Goal: Task Accomplishment & Management: Manage account settings

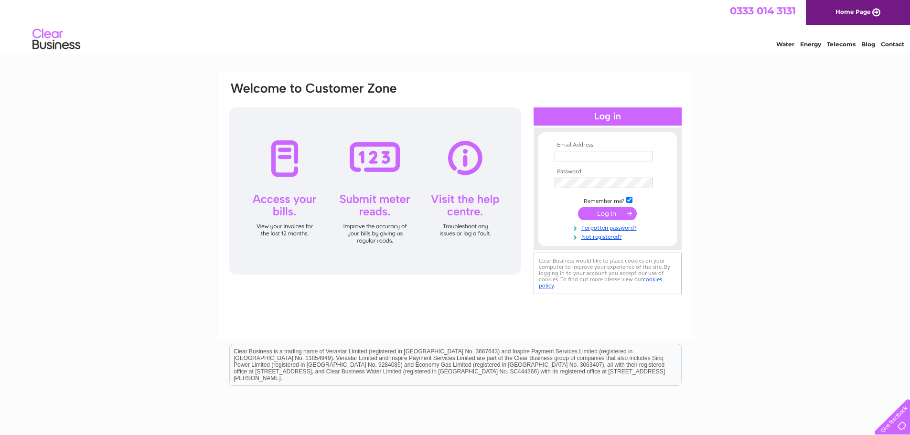
type input "mukul.hoque@gmail.com"
click at [609, 213] on input "submit" at bounding box center [607, 213] width 59 height 13
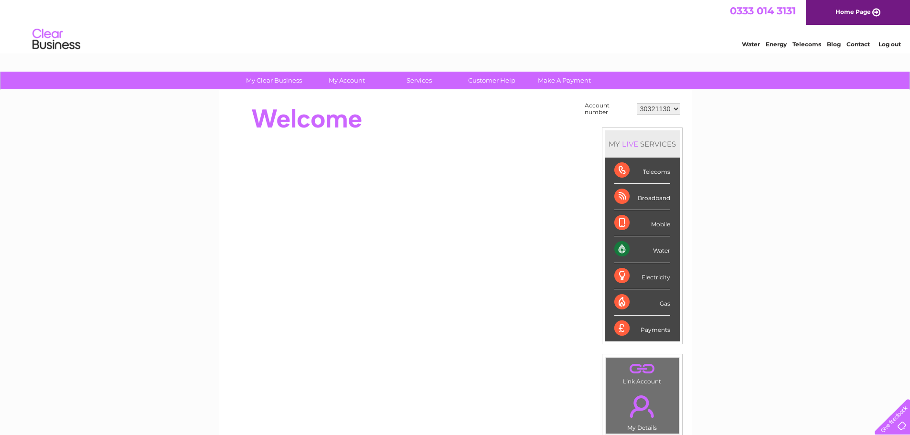
click at [674, 110] on select "30321130 30321177 30321200" at bounding box center [658, 108] width 43 height 11
click at [723, 141] on div "My Clear Business Login Details My Details My Preferences Link Account My Accou…" at bounding box center [455, 341] width 910 height 539
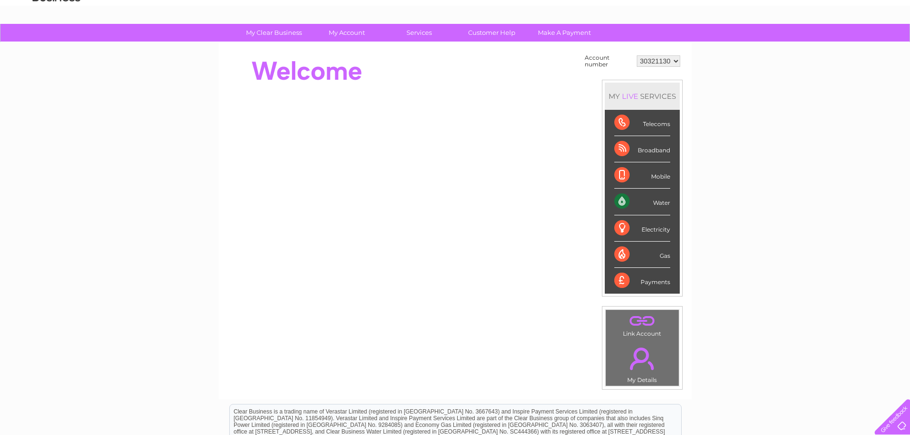
click at [671, 60] on select "30321130 30321177 30321200" at bounding box center [658, 60] width 43 height 11
select select "30321177"
click at [637, 55] on select "30321130 30321177 30321200" at bounding box center [658, 60] width 43 height 11
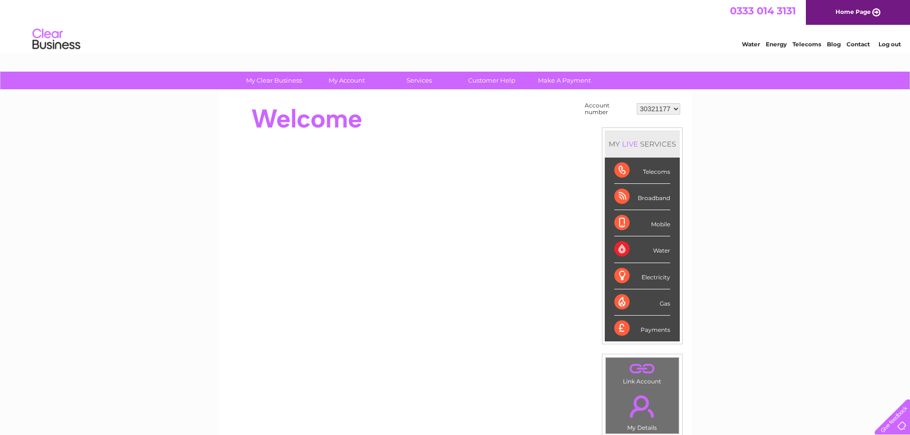
click at [673, 108] on select "30321130 30321177 30321200" at bounding box center [658, 108] width 43 height 11
select select "30321130"
click at [637, 103] on select "30321130 30321177 30321200" at bounding box center [658, 108] width 43 height 11
drag, startPoint x: 0, startPoint y: 0, endPoint x: 349, endPoint y: 95, distance: 361.8
click at [349, 95] on div "Account number 30321130 30321177 30321200 MY LIVE SERVICES Telecoms Broadband M…" at bounding box center [455, 268] width 473 height 357
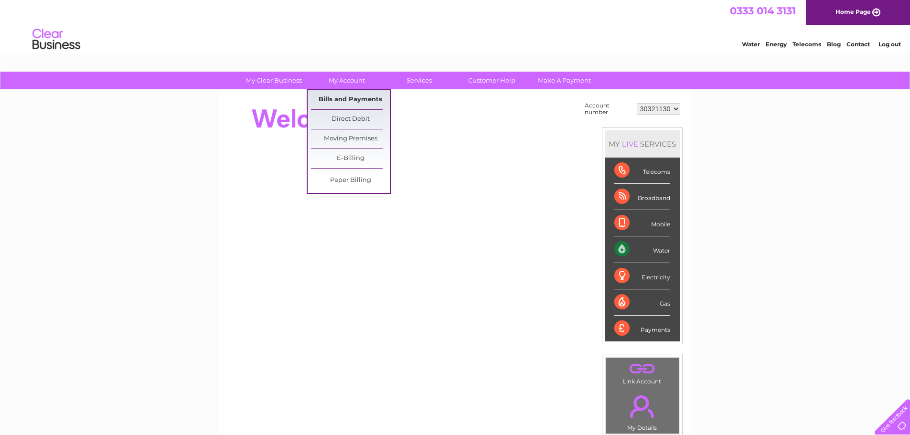
click at [351, 97] on link "Bills and Payments" at bounding box center [350, 99] width 79 height 19
click at [351, 100] on link "Bills and Payments" at bounding box center [350, 99] width 79 height 19
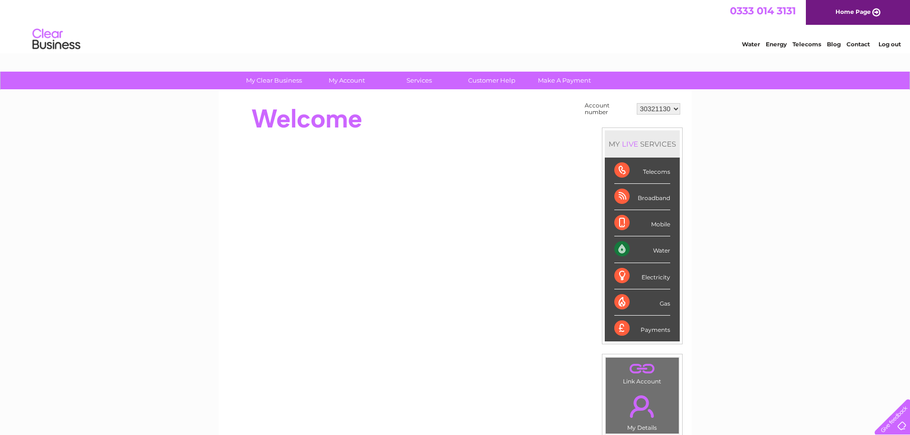
scroll to position [48, 0]
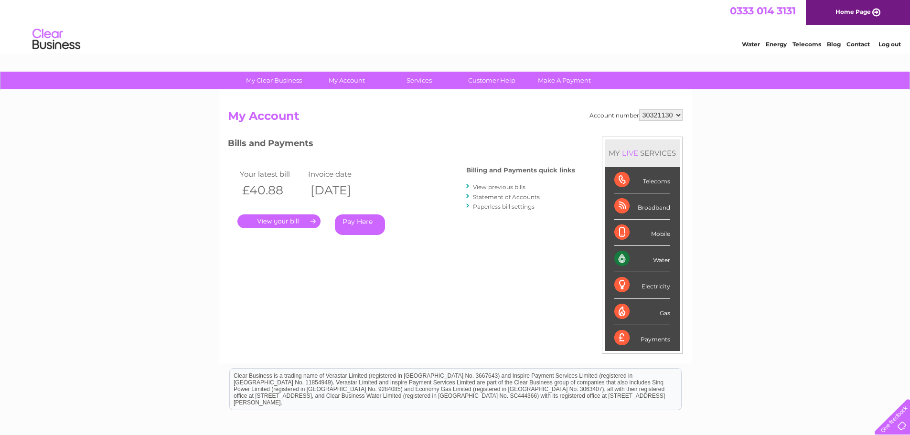
click at [290, 220] on link "." at bounding box center [278, 221] width 83 height 14
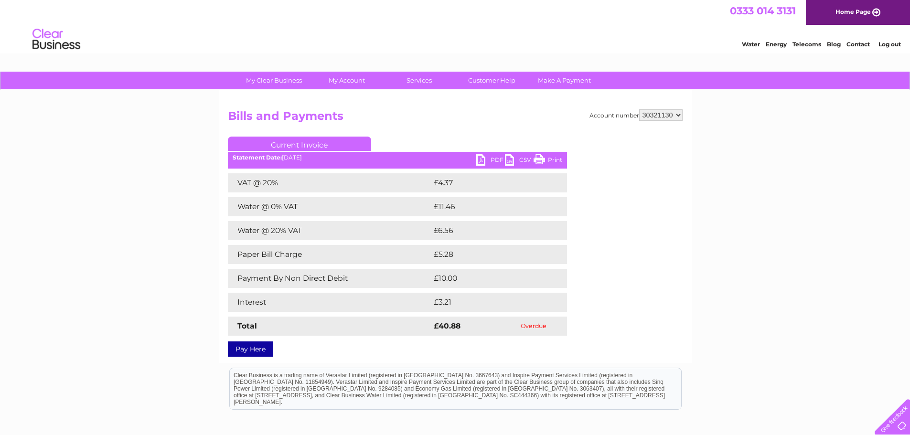
click at [676, 115] on select "30321130 30321177 30321200" at bounding box center [660, 114] width 43 height 11
select select "30321177"
click at [639, 109] on select "30321130 30321177 30321200" at bounding box center [660, 114] width 43 height 11
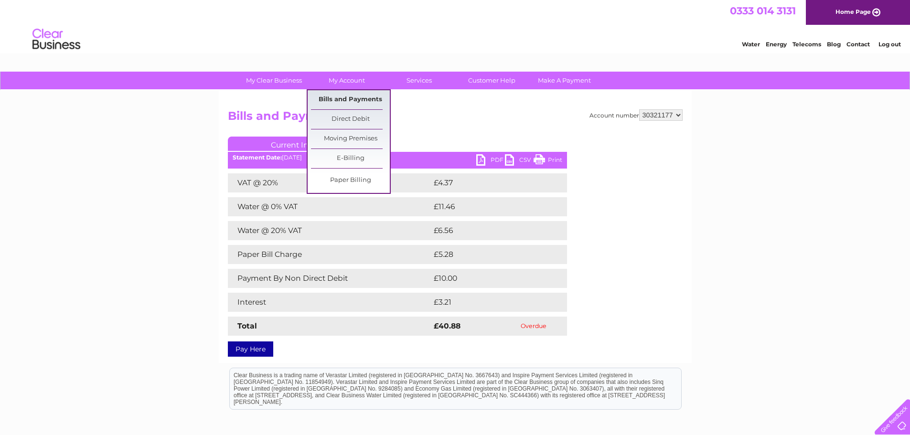
click at [351, 102] on link "Bills and Payments" at bounding box center [350, 99] width 79 height 19
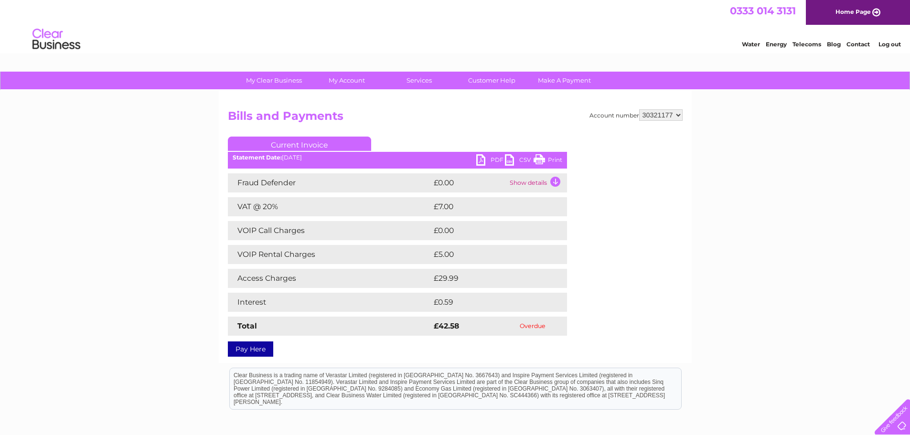
click at [678, 113] on select "30321130 30321177 30321200" at bounding box center [660, 114] width 43 height 11
select select "30321200"
click at [639, 109] on select "30321130 30321177 30321200" at bounding box center [660, 114] width 43 height 11
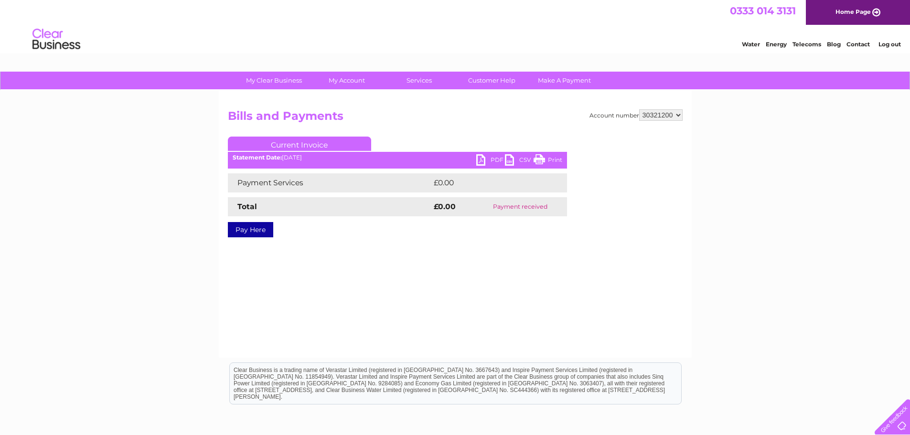
click at [675, 119] on select "30321130 30321177 30321200" at bounding box center [660, 114] width 43 height 11
select select "30321130"
click at [639, 109] on select "30321130 30321177 30321200" at bounding box center [660, 114] width 43 height 11
